Goal: Contribute content: Contribute content

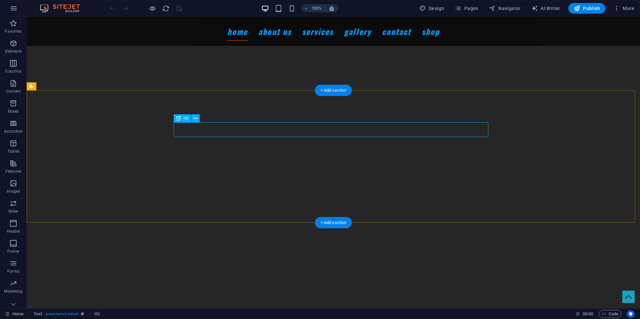
scroll to position [306, 0]
click at [461, 7] on icon "button" at bounding box center [458, 8] width 7 height 7
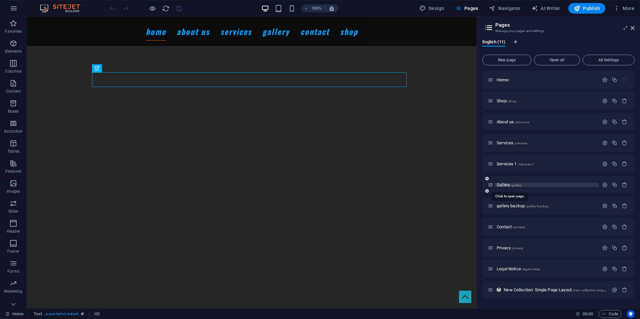
click at [515, 183] on span "/gallery" at bounding box center [516, 185] width 11 height 4
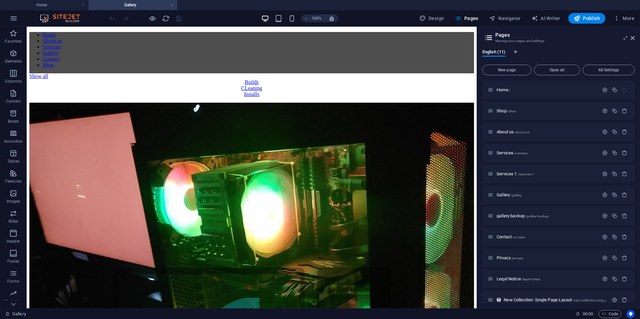
scroll to position [0, 0]
click at [23, 4] on h4 "Home" at bounding box center [44, 4] width 89 height 7
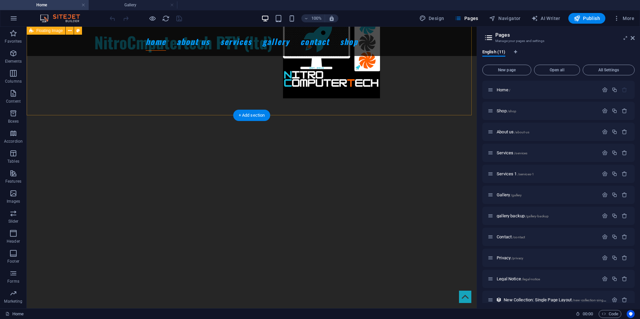
scroll to position [117, 0]
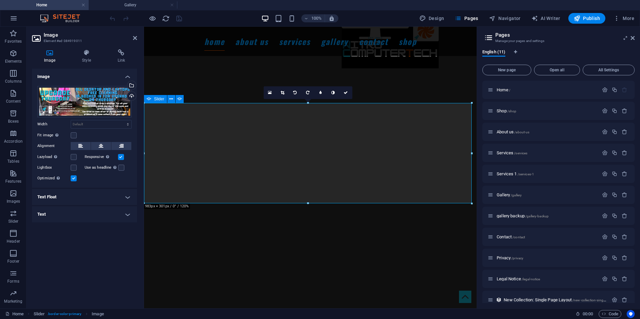
click at [153, 99] on div "Slider" at bounding box center [155, 99] width 23 height 8
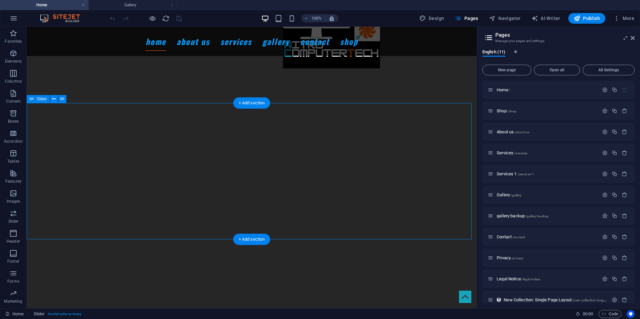
click at [27, 64] on button "button" at bounding box center [27, 64] width 0 height 0
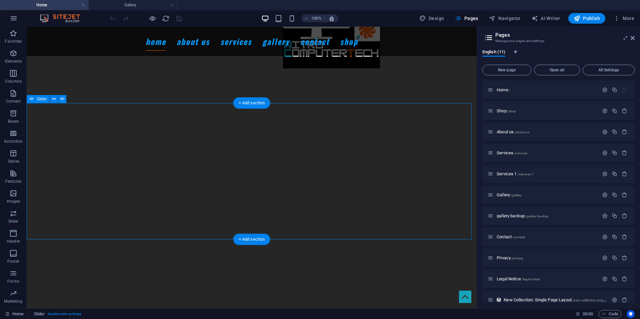
click at [27, 64] on button "button" at bounding box center [27, 64] width 0 height 0
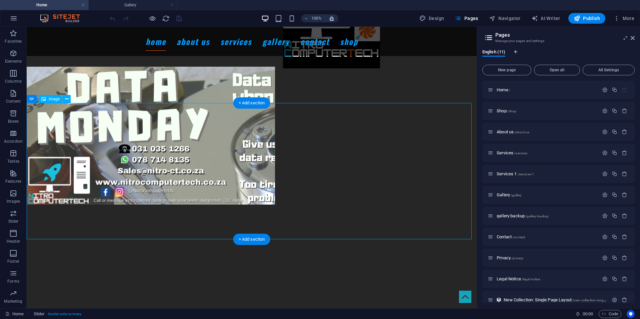
click at [147, 151] on figure "1/7" at bounding box center [249, 136] width 445 height 138
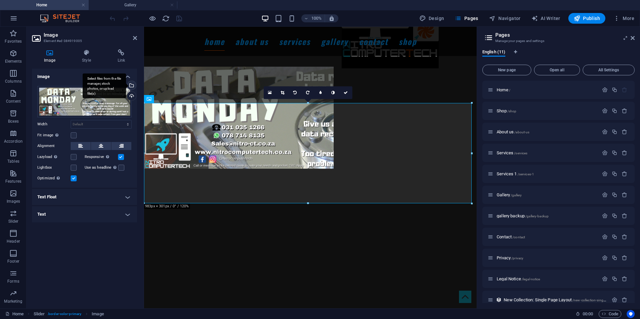
click at [133, 87] on div "Select files from the file manager, stock photos, or upload file(s)" at bounding box center [131, 86] width 10 height 10
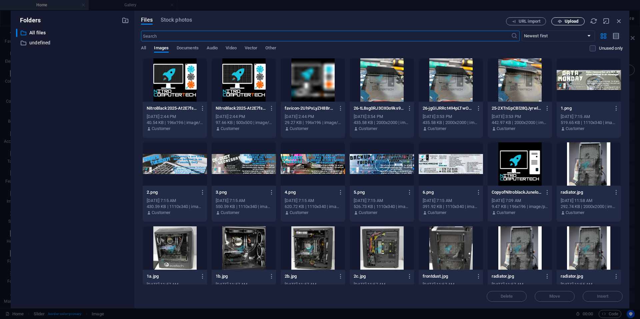
click at [567, 22] on span "Upload" at bounding box center [572, 21] width 14 height 4
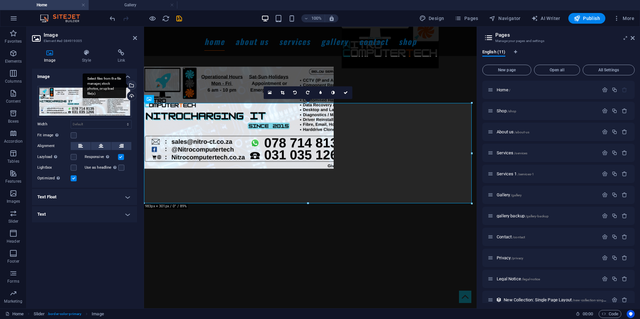
click at [132, 83] on div "Select files from the file manager, stock photos, or upload file(s)" at bounding box center [131, 86] width 10 height 10
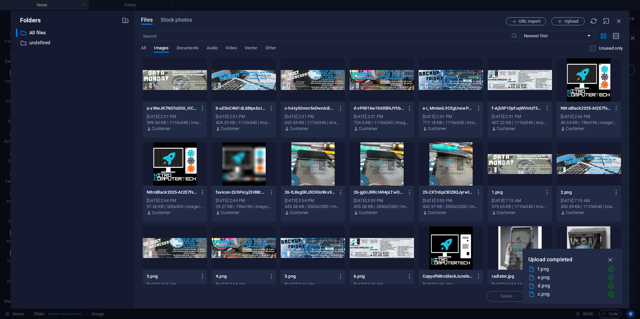
click at [172, 79] on div at bounding box center [175, 79] width 64 height 43
click at [167, 91] on div "1" at bounding box center [175, 79] width 64 height 43
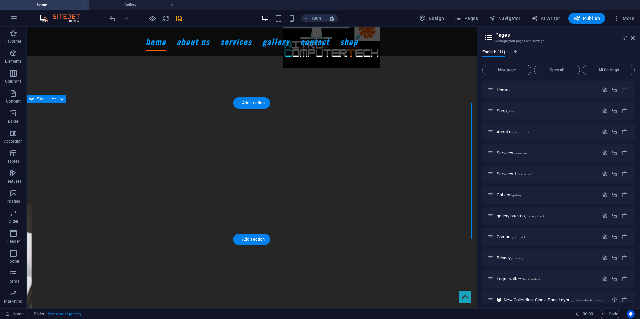
click at [27, 64] on button "button" at bounding box center [27, 64] width 0 height 0
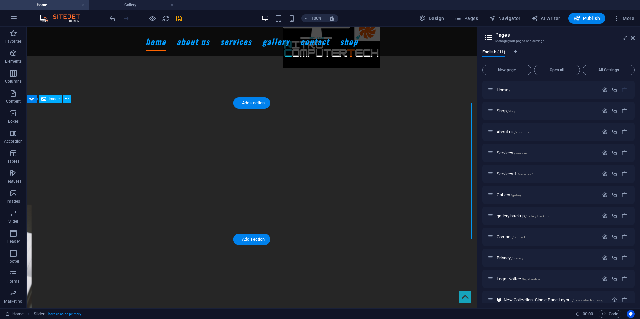
click at [192, 163] on figure "1/7" at bounding box center [249, 136] width 445 height 138
select select "fade"
select select "ms"
select select "s"
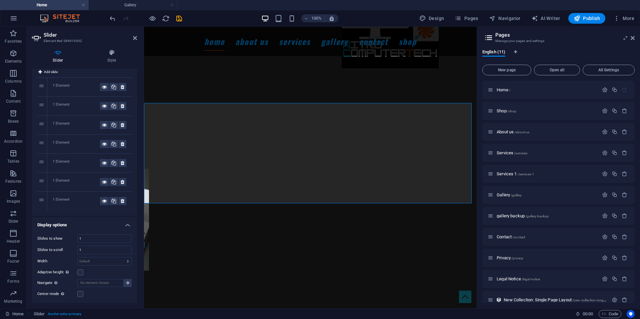
scroll to position [0, 0]
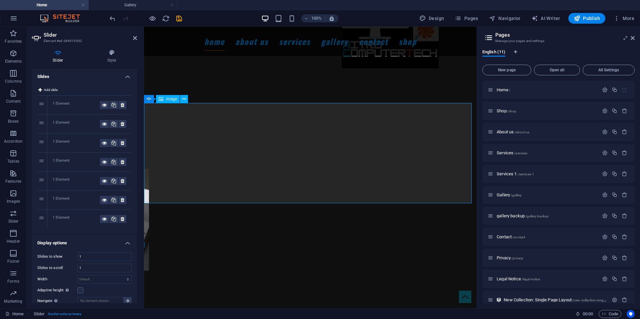
click at [182, 99] on icon at bounding box center [184, 99] width 4 height 7
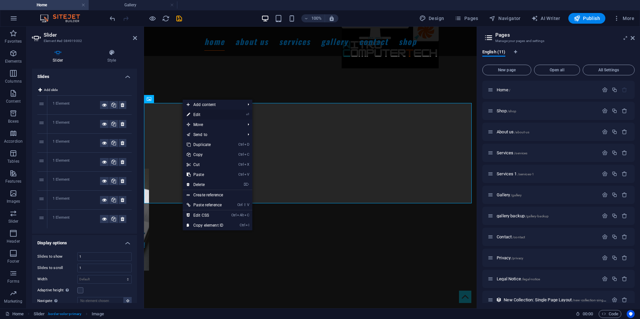
click at [202, 111] on link "⏎ Edit" at bounding box center [205, 115] width 45 height 10
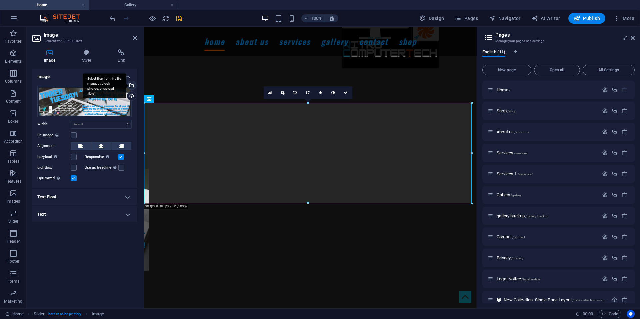
click at [134, 83] on div "Select files from the file manager, stock photos, or upload file(s)" at bounding box center [131, 86] width 10 height 10
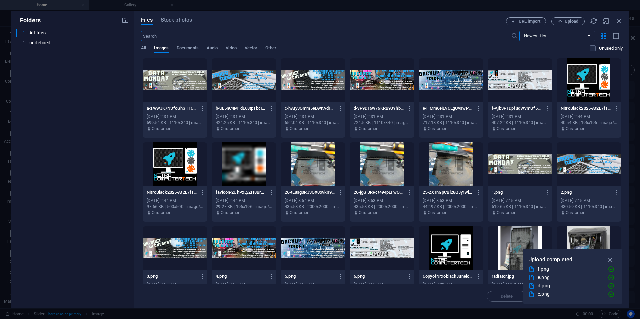
click at [236, 82] on div at bounding box center [244, 79] width 64 height 43
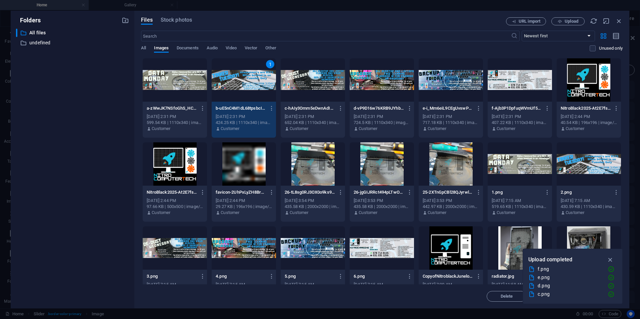
click at [223, 84] on div "1" at bounding box center [244, 79] width 64 height 43
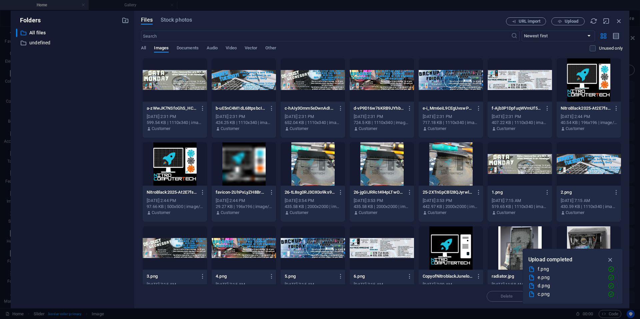
click at [223, 84] on div at bounding box center [244, 79] width 64 height 43
click at [223, 84] on div "NitroCmputertech PTY (ltd)" at bounding box center [228, 31] width 169 height 193
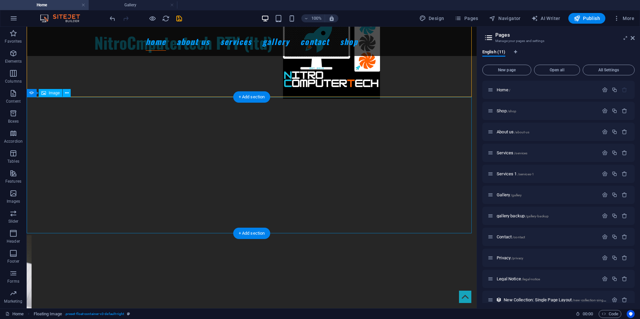
scroll to position [133, 0]
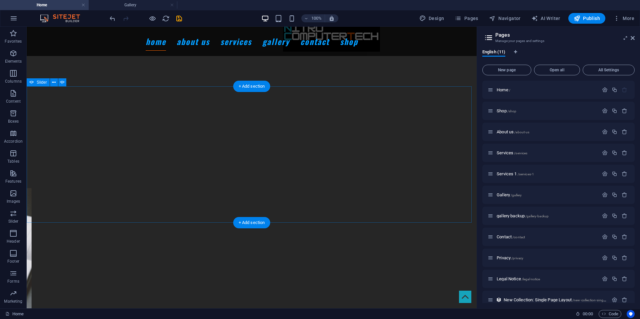
click at [27, 48] on button "button" at bounding box center [27, 48] width 0 height 0
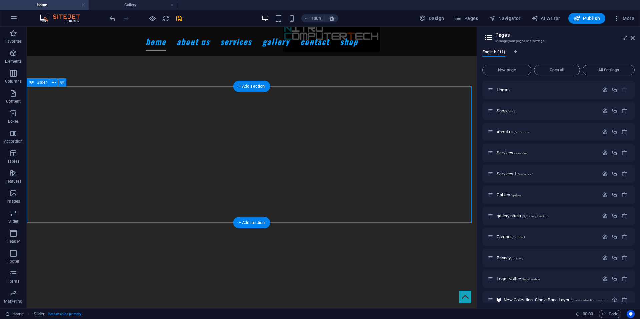
click at [27, 48] on button "button" at bounding box center [27, 48] width 0 height 0
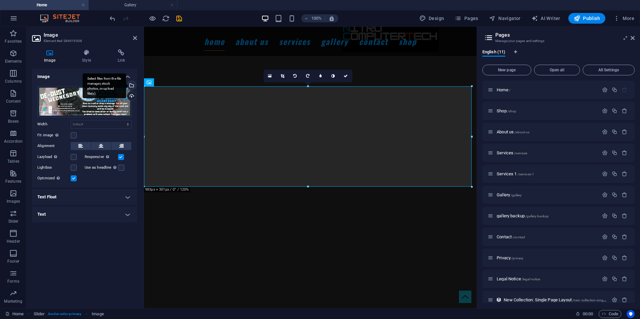
click at [126, 86] on div "Select files from the file manager, stock photos, or upload file(s)" at bounding box center [104, 85] width 43 height 25
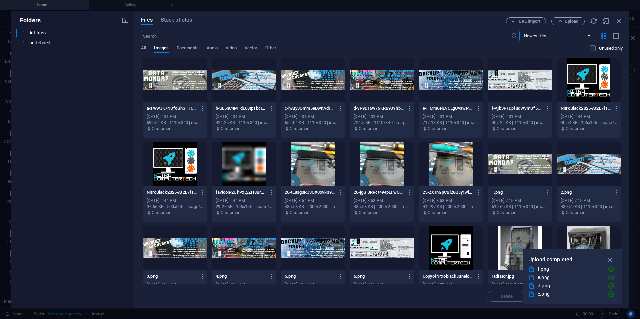
click at [307, 83] on div at bounding box center [313, 79] width 64 height 43
click at [307, 83] on div "1" at bounding box center [313, 79] width 64 height 43
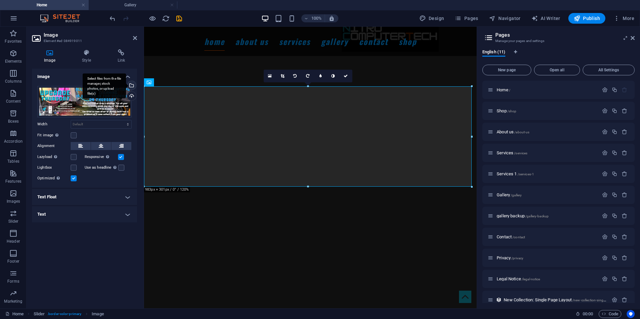
click at [126, 86] on div "Select files from the file manager, stock photos, or upload file(s)" at bounding box center [104, 85] width 43 height 25
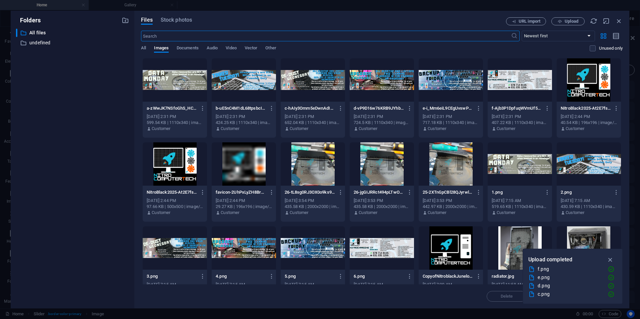
click at [378, 80] on div at bounding box center [382, 79] width 64 height 43
click at [378, 80] on div "1" at bounding box center [382, 79] width 64 height 43
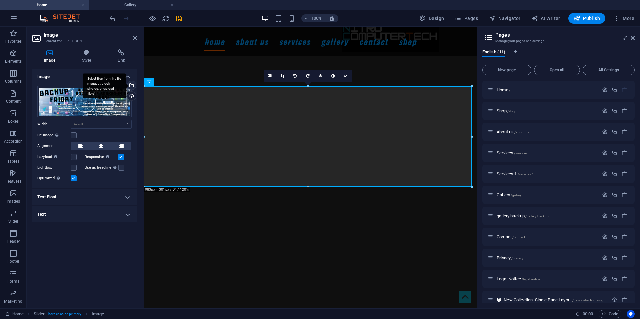
click at [135, 84] on div "Select files from the file manager, stock photos, or upload file(s)" at bounding box center [131, 86] width 10 height 10
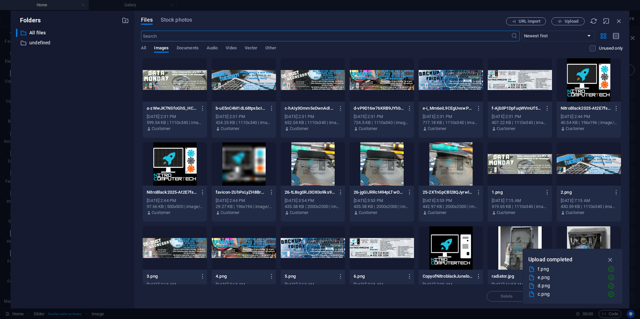
click at [451, 76] on div at bounding box center [451, 79] width 64 height 43
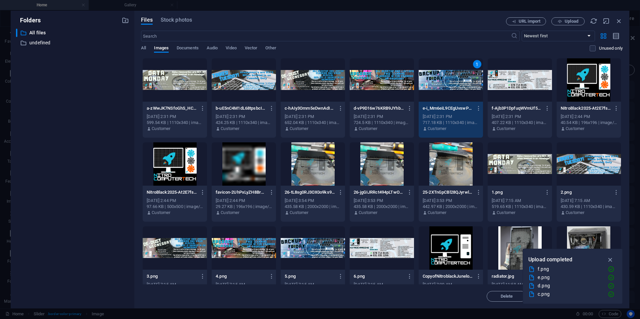
click at [451, 76] on div "1" at bounding box center [451, 79] width 64 height 43
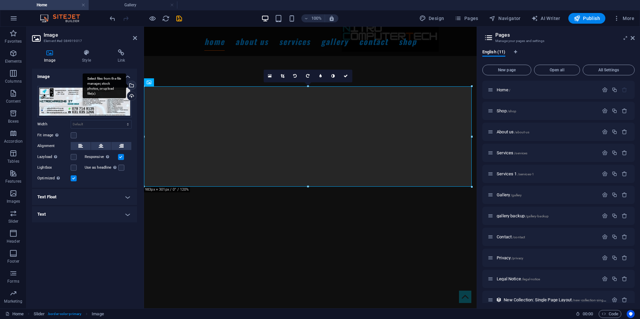
click at [126, 86] on div "Select files from the file manager, stock photos, or upload file(s)" at bounding box center [104, 85] width 43 height 25
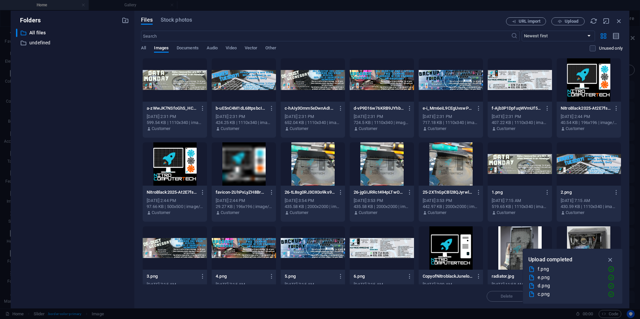
click at [516, 91] on div at bounding box center [520, 79] width 64 height 43
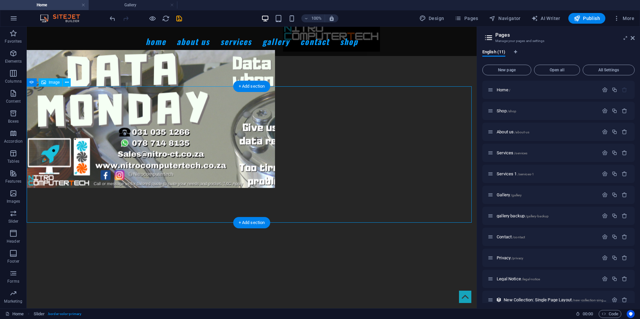
click at [86, 132] on figure "1/7" at bounding box center [249, 119] width 445 height 138
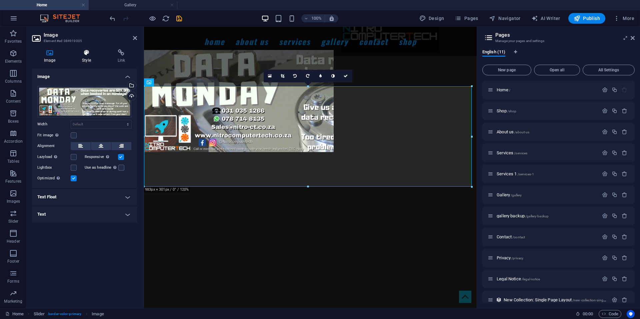
click at [98, 54] on icon at bounding box center [86, 52] width 33 height 7
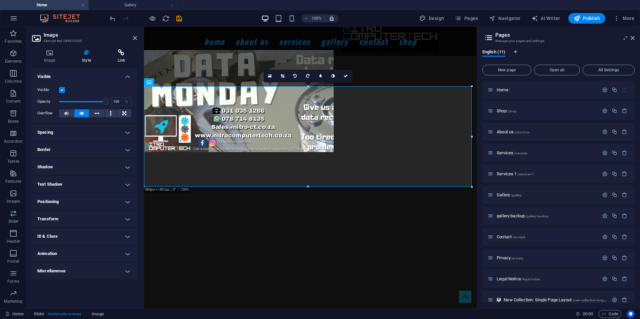
click at [118, 58] on h4 "Link" at bounding box center [121, 56] width 31 height 14
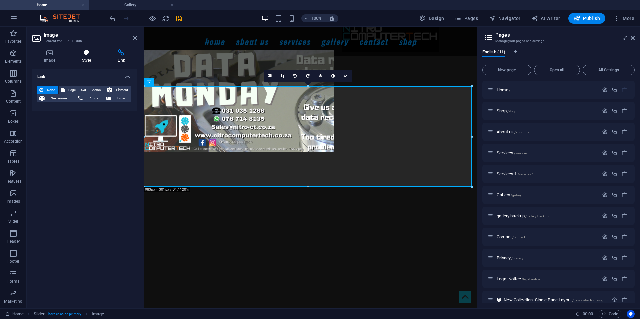
click at [94, 55] on icon at bounding box center [86, 52] width 33 height 7
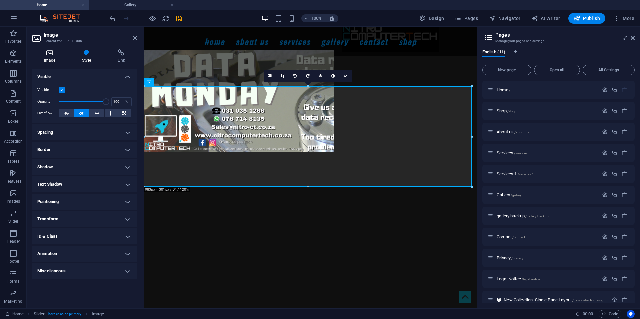
click at [62, 54] on icon at bounding box center [49, 52] width 35 height 7
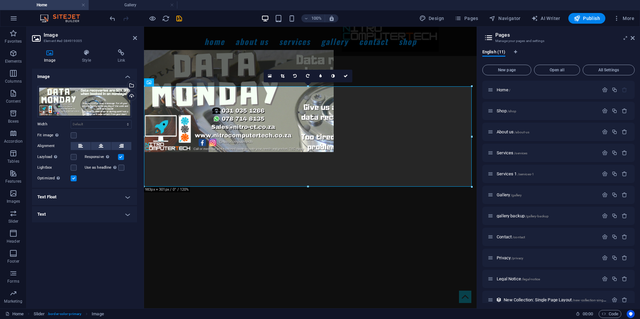
click at [117, 212] on h4 "Text" at bounding box center [84, 214] width 105 height 16
click at [121, 195] on h4 "Text Float" at bounding box center [84, 197] width 105 height 16
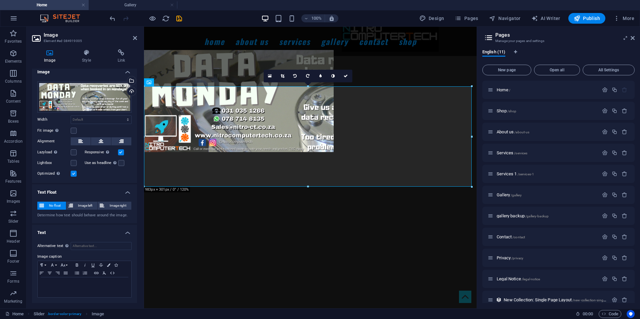
scroll to position [0, 0]
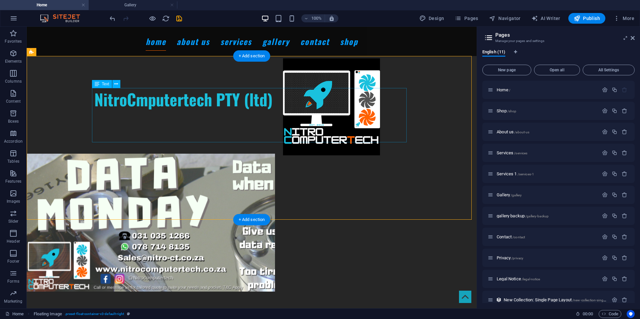
scroll to position [100, 0]
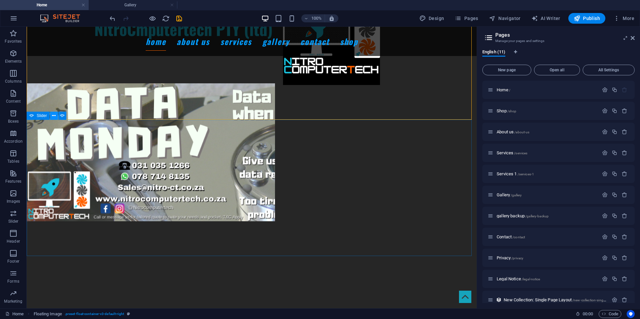
click at [52, 115] on icon at bounding box center [54, 115] width 4 height 7
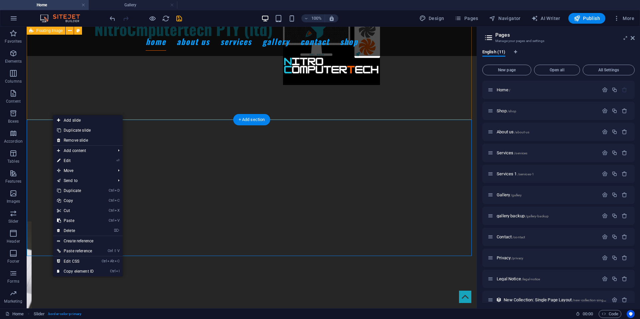
click at [58, 74] on div "NitroCmputertech PTY (ltd)" at bounding box center [252, 15] width 450 height 118
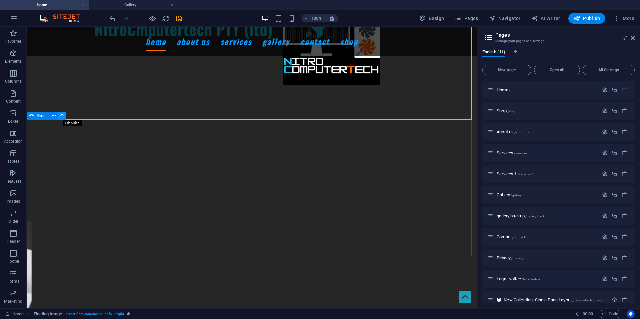
click at [60, 117] on icon at bounding box center [62, 115] width 5 height 7
select select "fade"
select select "ms"
select select "s"
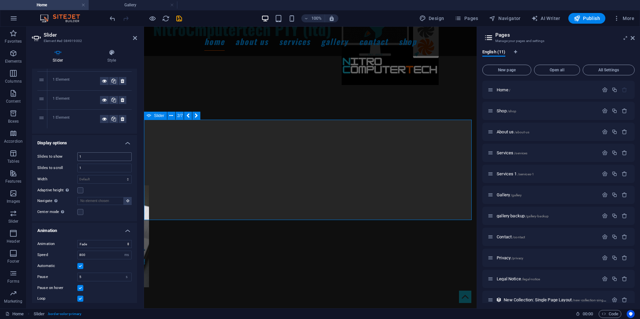
scroll to position [126, 0]
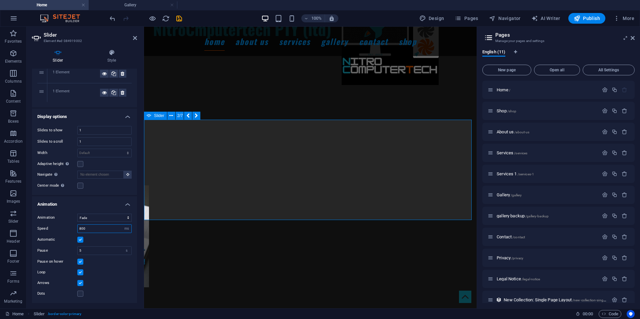
click at [97, 229] on input "800" at bounding box center [105, 229] width 54 height 8
click at [99, 215] on select "Slide Fade" at bounding box center [104, 218] width 54 height 8
click at [100, 216] on select "Slide Fade" at bounding box center [104, 218] width 54 height 8
click at [80, 229] on input "800" at bounding box center [105, 229] width 54 height 8
click at [82, 229] on input "800" at bounding box center [105, 229] width 54 height 8
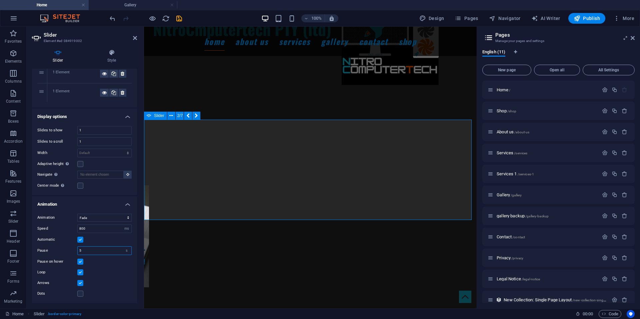
click at [104, 249] on input "5" at bounding box center [105, 251] width 54 height 8
click at [84, 228] on input "800" at bounding box center [105, 229] width 54 height 8
click at [91, 226] on input "800" at bounding box center [105, 229] width 54 height 8
drag, startPoint x: 83, startPoint y: 228, endPoint x: 78, endPoint y: 231, distance: 5.5
click at [78, 230] on input "800" at bounding box center [105, 229] width 54 height 8
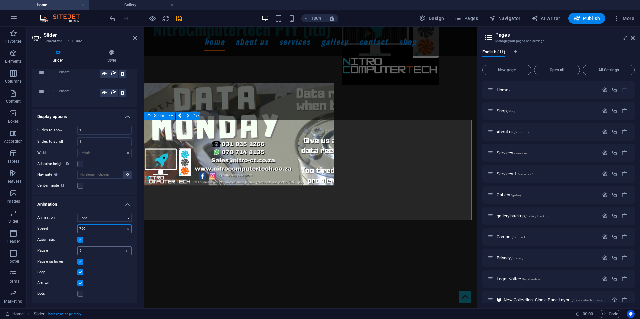
type input "750"
click at [88, 252] on input "5" at bounding box center [105, 251] width 54 height 8
click at [114, 258] on div "Pause on hover" at bounding box center [84, 262] width 94 height 8
click at [81, 247] on input "4" at bounding box center [105, 251] width 54 height 8
click at [89, 251] on input "3.9" at bounding box center [105, 251] width 54 height 8
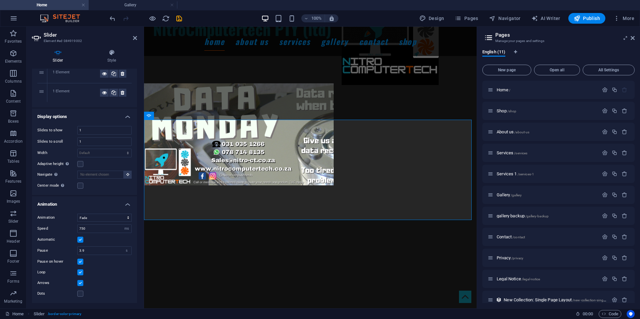
drag, startPoint x: 111, startPoint y: 267, endPoint x: 102, endPoint y: 248, distance: 20.7
click at [111, 266] on div "Animation Slide Fade Speed 750 s ms Automatic Pause 3.9 s ms Pause on hover Loo…" at bounding box center [84, 255] width 105 height 95
click at [96, 249] on input "3.9" at bounding box center [105, 251] width 54 height 8
type input "3"
type input "4"
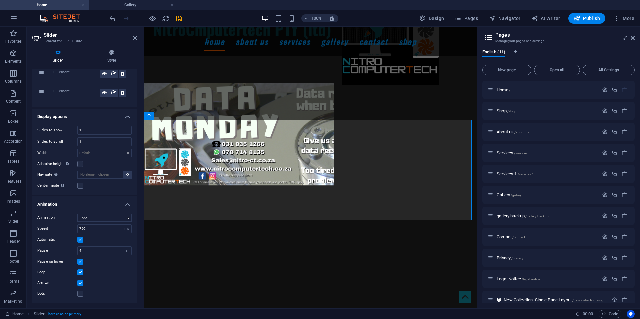
click at [109, 263] on div "Pause on hover" at bounding box center [84, 262] width 94 height 8
click at [109, 250] on input "4" at bounding box center [105, 251] width 54 height 8
click at [98, 248] on input "number" at bounding box center [105, 251] width 54 height 8
click at [97, 251] on input "number" at bounding box center [105, 251] width 54 height 8
click at [117, 251] on input "4" at bounding box center [105, 251] width 54 height 8
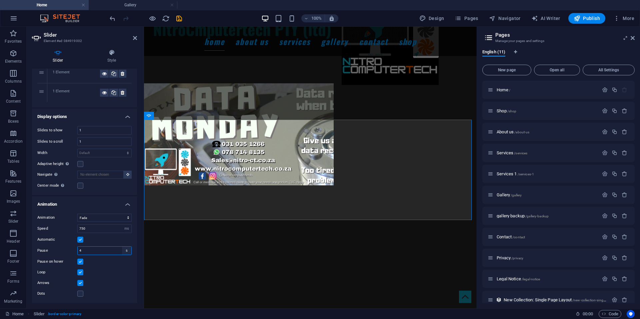
click at [122, 250] on select "s ms" at bounding box center [126, 251] width 9 height 8
click at [112, 252] on input "4" at bounding box center [105, 251] width 54 height 8
type input "4.1"
click at [113, 275] on div "Loop" at bounding box center [84, 272] width 94 height 8
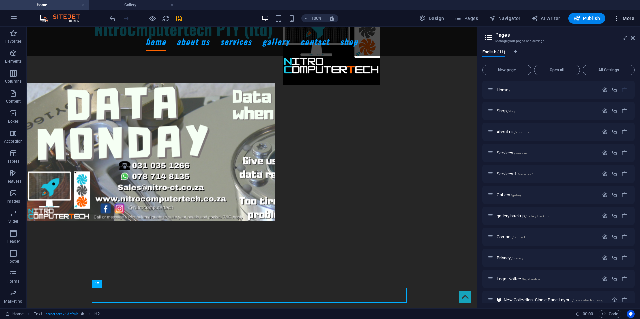
click at [623, 19] on span "More" at bounding box center [623, 18] width 21 height 7
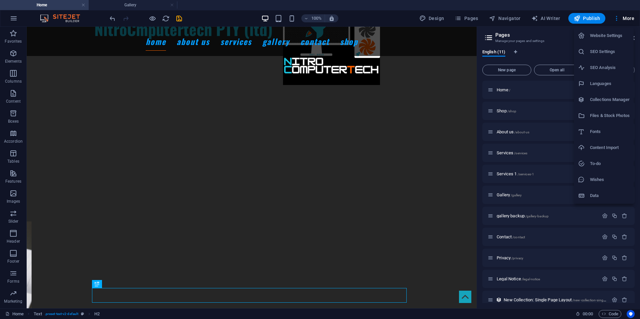
click at [360, 7] on div at bounding box center [320, 159] width 640 height 319
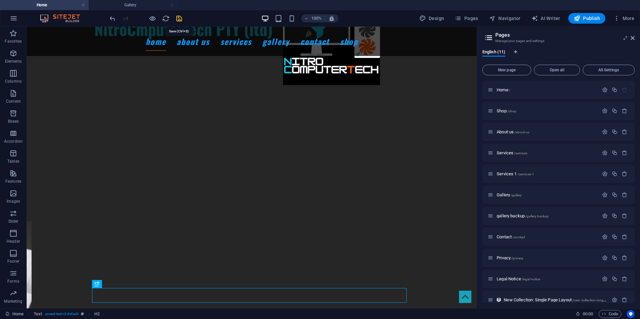
click at [176, 20] on icon "save" at bounding box center [179, 19] width 8 height 8
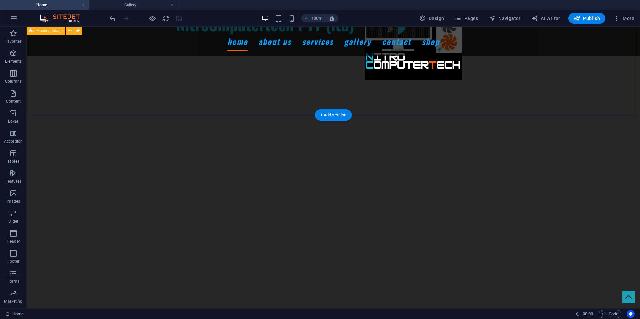
scroll to position [0, 0]
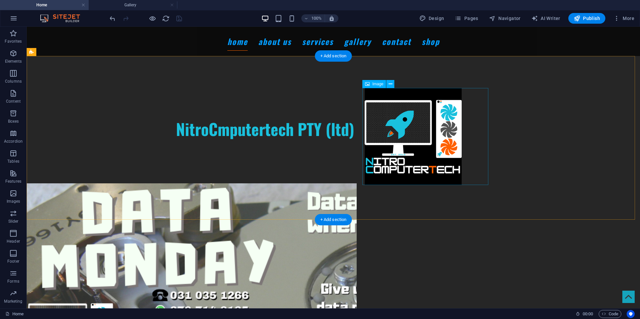
click at [397, 119] on figure at bounding box center [428, 136] width 126 height 97
click at [401, 114] on figure at bounding box center [428, 136] width 126 height 97
select select "px"
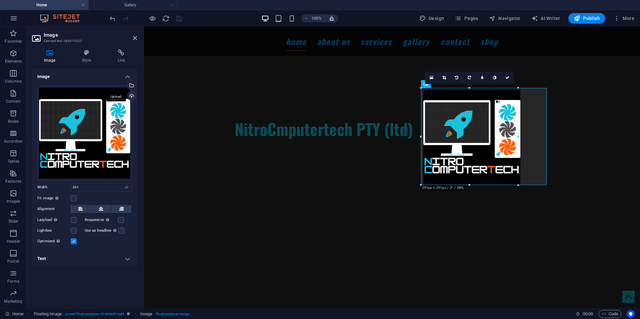
click at [133, 98] on div "Upload" at bounding box center [131, 97] width 10 height 10
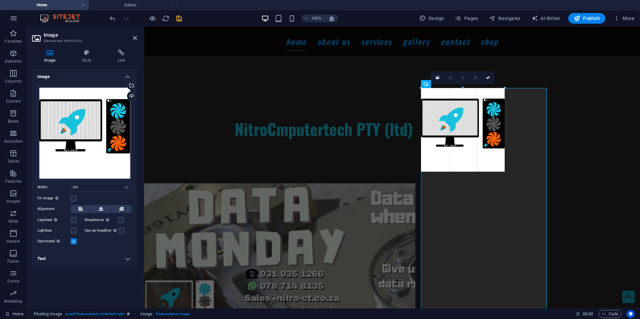
drag, startPoint x: 518, startPoint y: 137, endPoint x: 505, endPoint y: 153, distance: 21.1
type input "251"
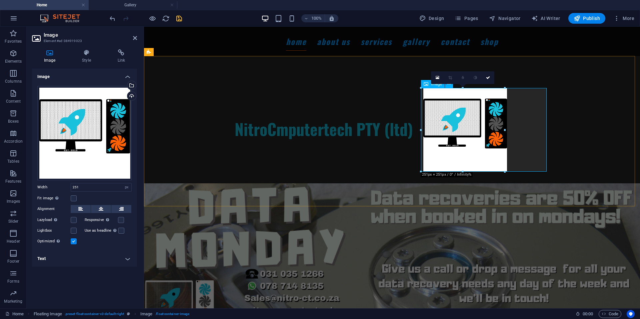
click at [537, 135] on figure at bounding box center [486, 130] width 126 height 84
click at [436, 154] on figure at bounding box center [486, 130] width 126 height 84
click at [332, 163] on div "NitroCmputertech PTY (ltd)" at bounding box center [392, 115] width 496 height 118
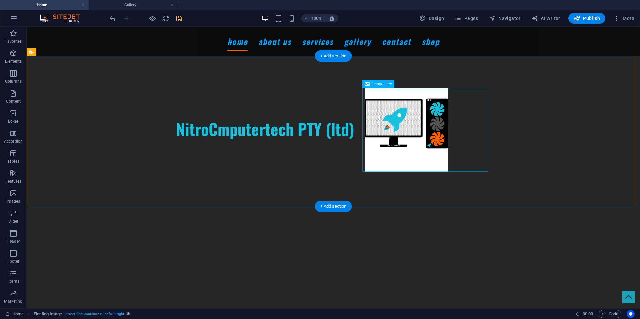
click at [403, 165] on figure at bounding box center [428, 130] width 126 height 84
click at [403, 151] on figure at bounding box center [428, 130] width 126 height 84
select select "px"
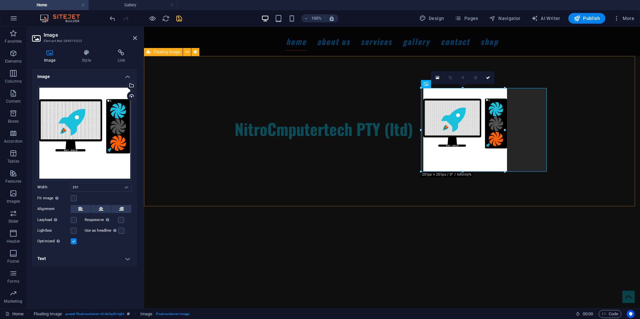
drag, startPoint x: 215, startPoint y: 77, endPoint x: 315, endPoint y: 37, distance: 108.6
click at [331, 74] on div "NitroCmputertech PTY (ltd)" at bounding box center [392, 115] width 496 height 118
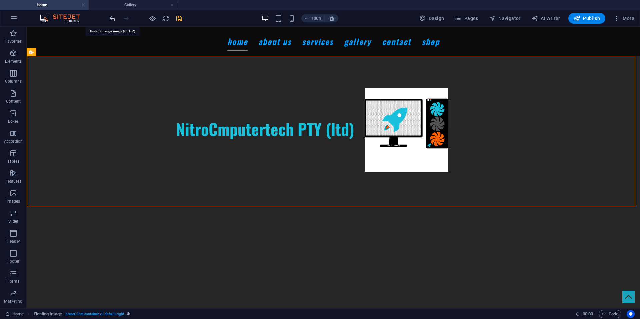
click at [110, 18] on icon "undo" at bounding box center [113, 19] width 8 height 8
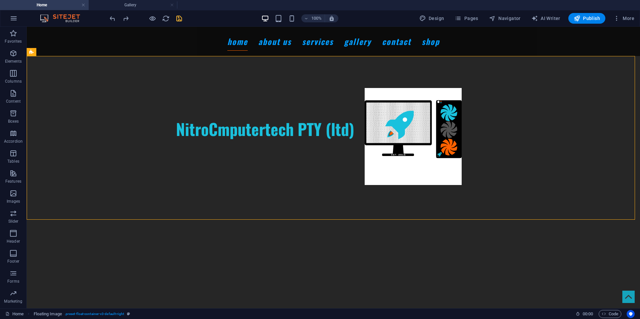
click at [108, 17] on div "100% Design Pages Navigator AI Writer Publish More" at bounding box center [319, 18] width 639 height 16
click at [110, 17] on icon "undo" at bounding box center [113, 19] width 8 height 8
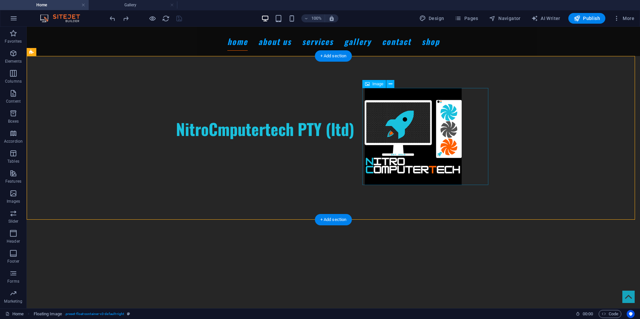
click at [392, 103] on figure at bounding box center [428, 136] width 126 height 97
select select "px"
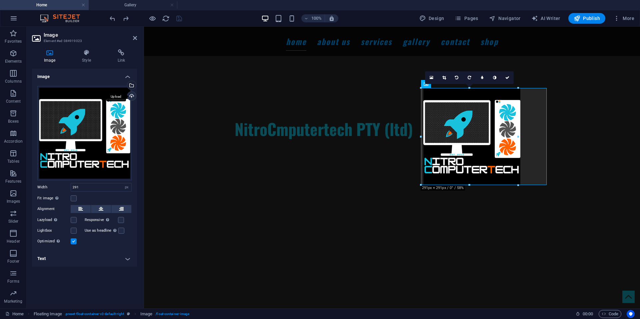
click at [130, 96] on div "Upload" at bounding box center [131, 97] width 10 height 10
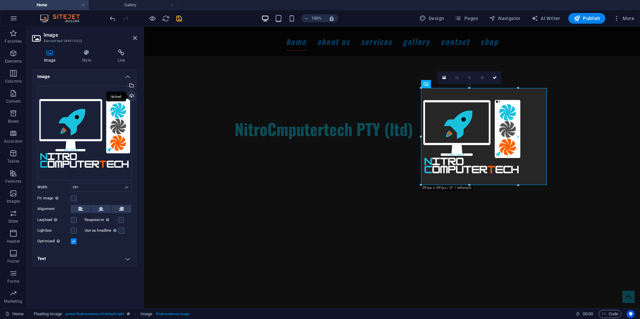
click at [132, 95] on div "Upload" at bounding box center [131, 97] width 10 height 10
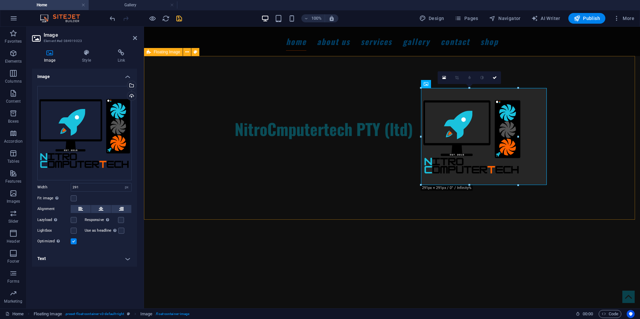
click at [382, 174] on div "NitroCmputertech PTY (ltd)" at bounding box center [392, 115] width 496 height 118
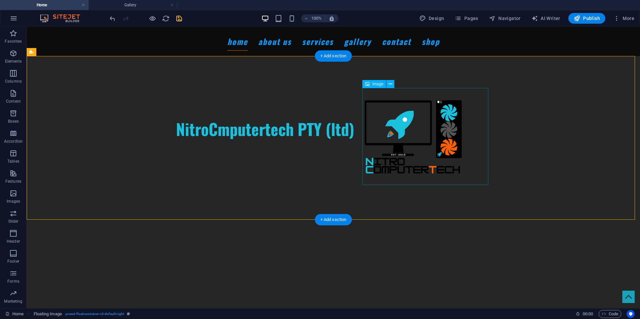
click at [407, 159] on figure at bounding box center [428, 136] width 126 height 97
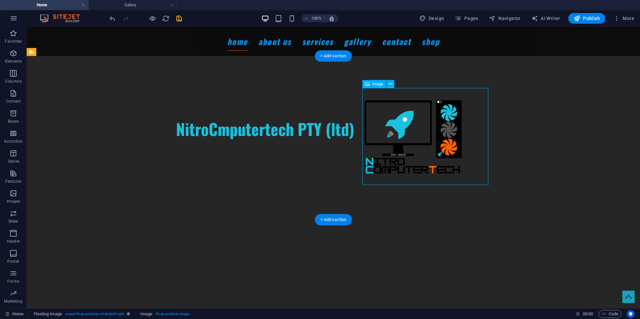
click at [407, 159] on figure at bounding box center [428, 136] width 126 height 97
select select "px"
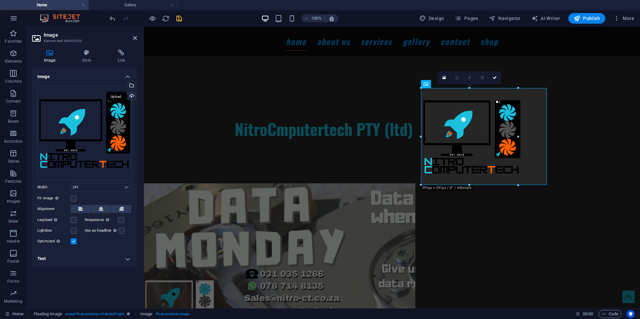
click at [130, 94] on div "Upload" at bounding box center [131, 97] width 10 height 10
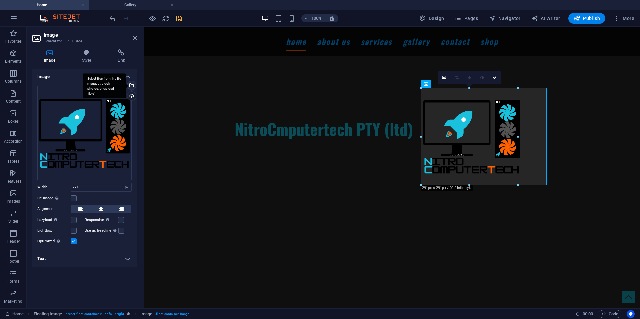
click at [135, 81] on div "Select files from the file manager, stock photos, or upload file(s)" at bounding box center [131, 86] width 10 height 10
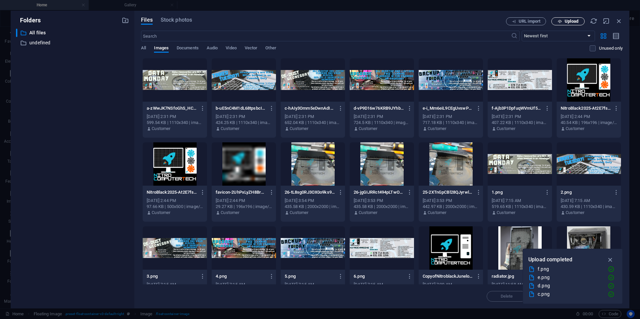
click at [570, 21] on span "Upload" at bounding box center [572, 21] width 14 height 4
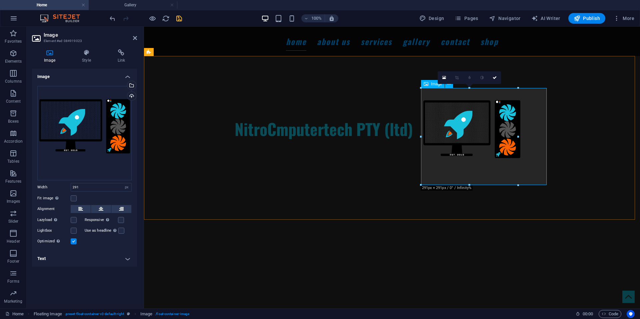
click at [484, 132] on figure at bounding box center [486, 136] width 126 height 97
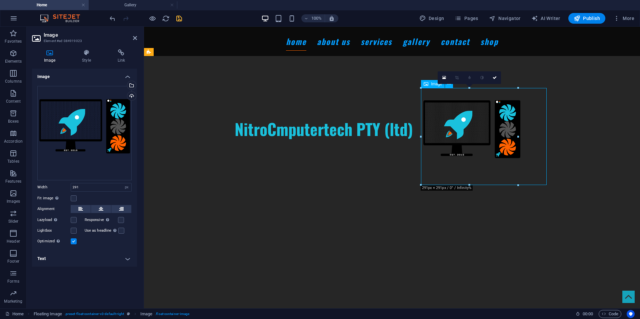
drag, startPoint x: 520, startPoint y: 182, endPoint x: 510, endPoint y: 164, distance: 20.6
click at [510, 164] on figure at bounding box center [486, 136] width 126 height 97
drag, startPoint x: 466, startPoint y: 133, endPoint x: 473, endPoint y: 136, distance: 7.9
click at [473, 136] on figure at bounding box center [486, 136] width 126 height 97
click at [352, 154] on div "NitroCmputertech PTY (ltd)" at bounding box center [392, 115] width 496 height 118
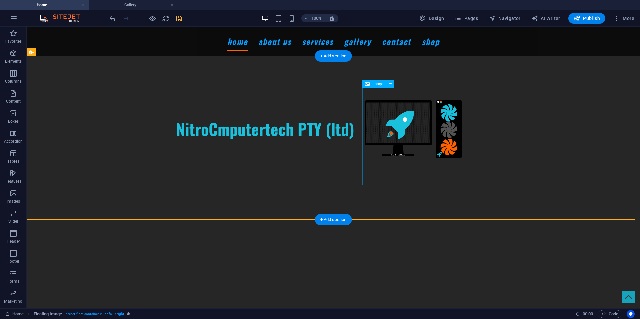
click at [420, 132] on figure at bounding box center [428, 136] width 126 height 97
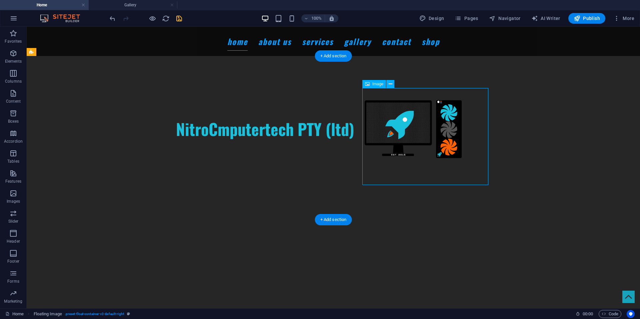
click at [420, 132] on figure at bounding box center [428, 136] width 126 height 97
select select "px"
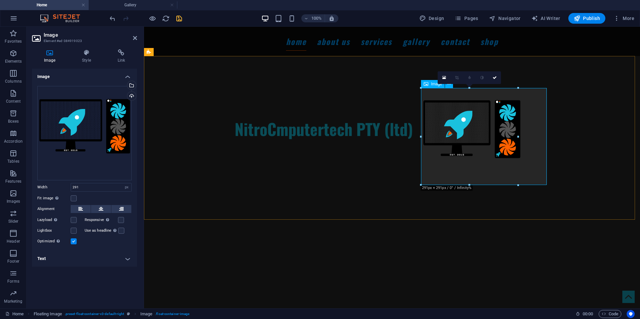
click at [450, 118] on figure at bounding box center [486, 136] width 126 height 97
drag, startPoint x: 465, startPoint y: 102, endPoint x: 460, endPoint y: 115, distance: 13.4
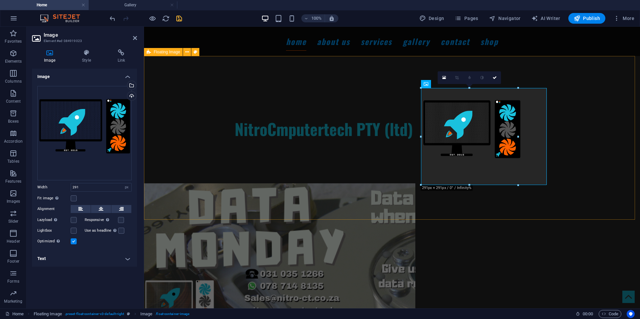
drag, startPoint x: 306, startPoint y: 154, endPoint x: 538, endPoint y: 154, distance: 232.0
click at [425, 154] on div "NitroCmputertech PTY (ltd)" at bounding box center [392, 115] width 496 height 118
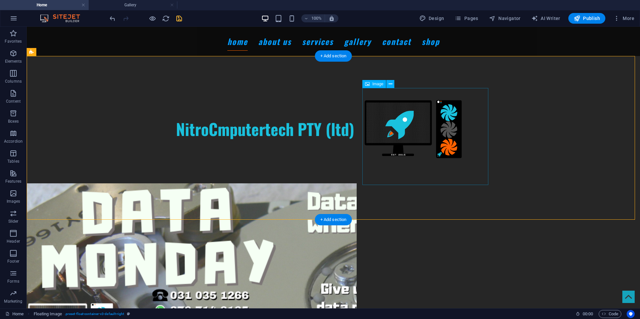
click at [435, 143] on figure at bounding box center [428, 136] width 126 height 97
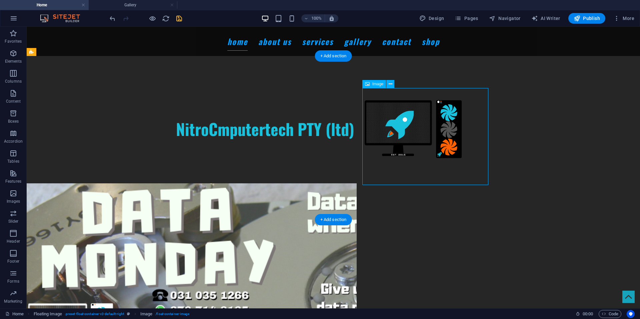
click at [435, 143] on figure at bounding box center [428, 136] width 126 height 97
select select "px"
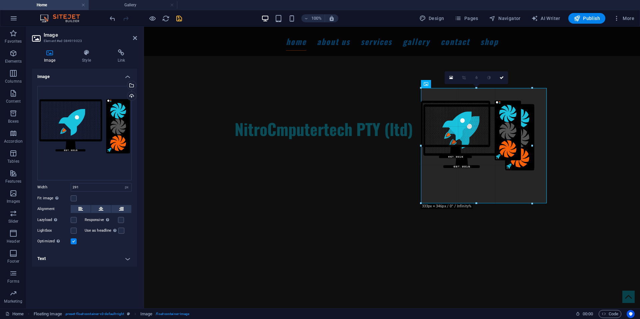
drag, startPoint x: 518, startPoint y: 137, endPoint x: 531, endPoint y: 137, distance: 13.7
type input "332"
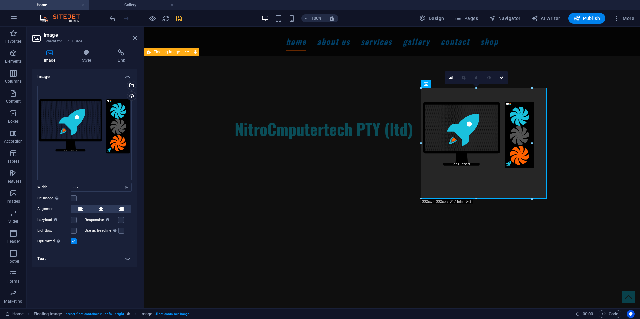
click at [342, 165] on div "NitroCmputertech PTY (ltd)" at bounding box center [392, 115] width 496 height 118
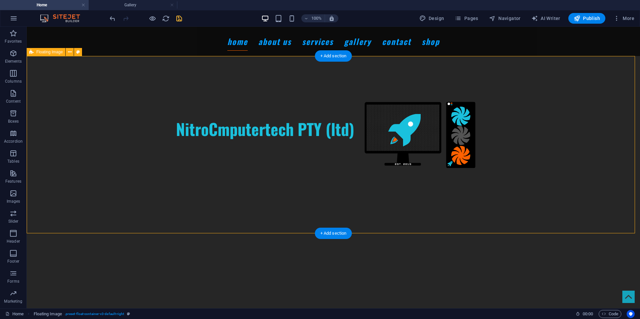
click at [523, 146] on div "NitroCmputertech PTY (ltd)" at bounding box center [333, 115] width 613 height 118
click at [583, 15] on span "Publish" at bounding box center [587, 18] width 26 height 7
